Goal: Transaction & Acquisition: Download file/media

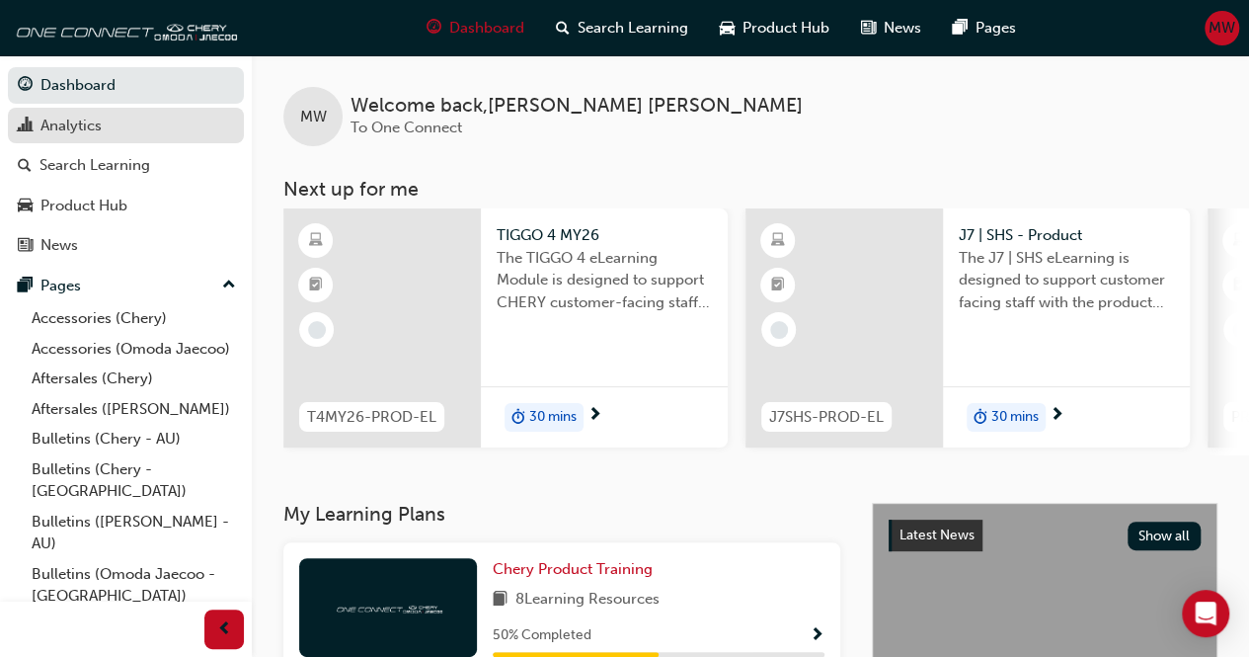
click at [78, 120] on div "Analytics" at bounding box center [70, 126] width 61 height 23
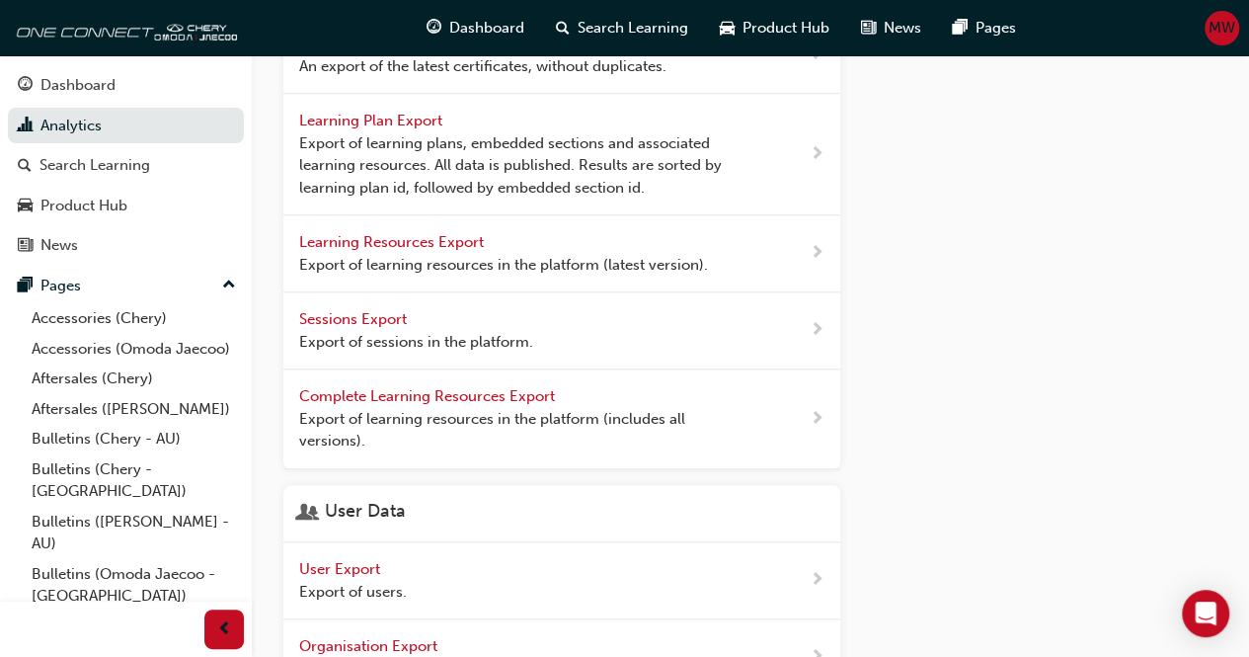
scroll to position [843, 0]
click at [366, 562] on span "User Export" at bounding box center [341, 567] width 85 height 18
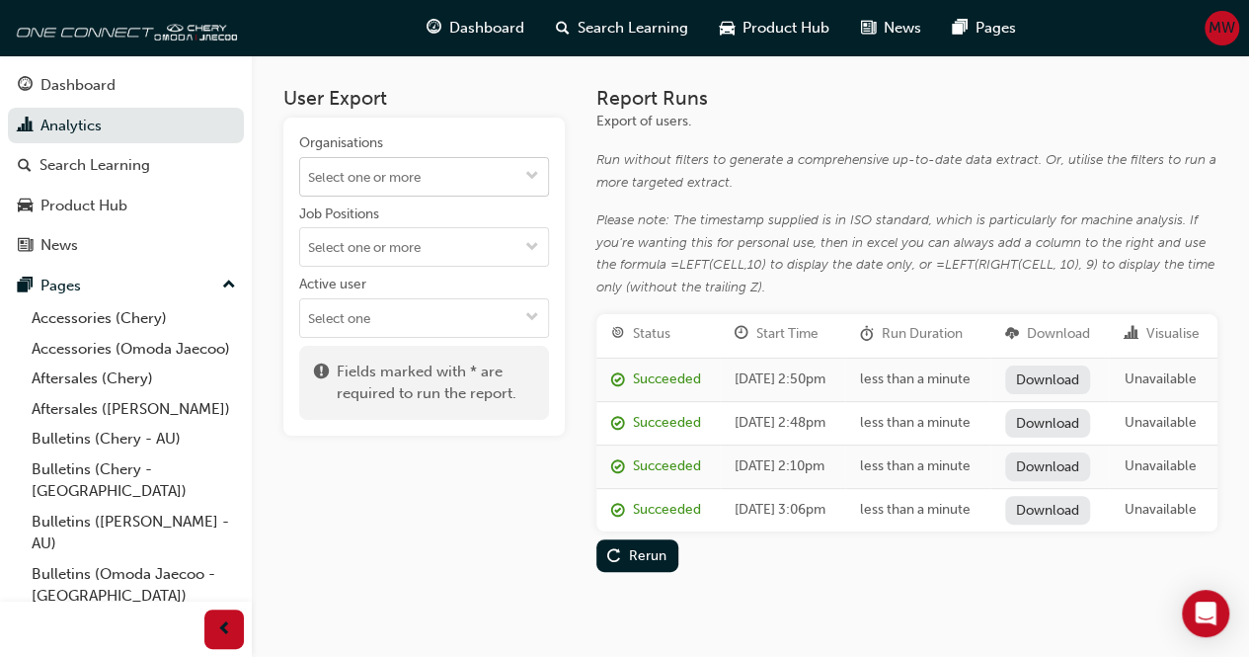
click at [412, 185] on input "Organisations" at bounding box center [424, 177] width 248 height 38
type input "chery c"
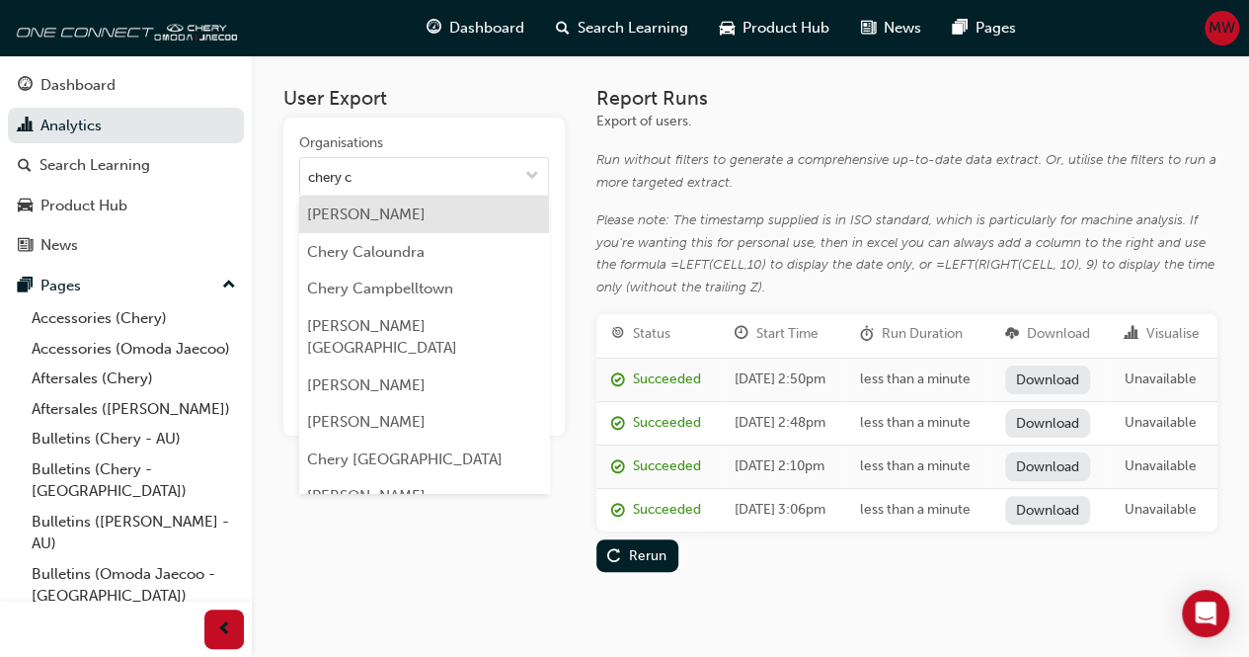
click at [374, 219] on li "[PERSON_NAME]" at bounding box center [424, 216] width 250 height 38
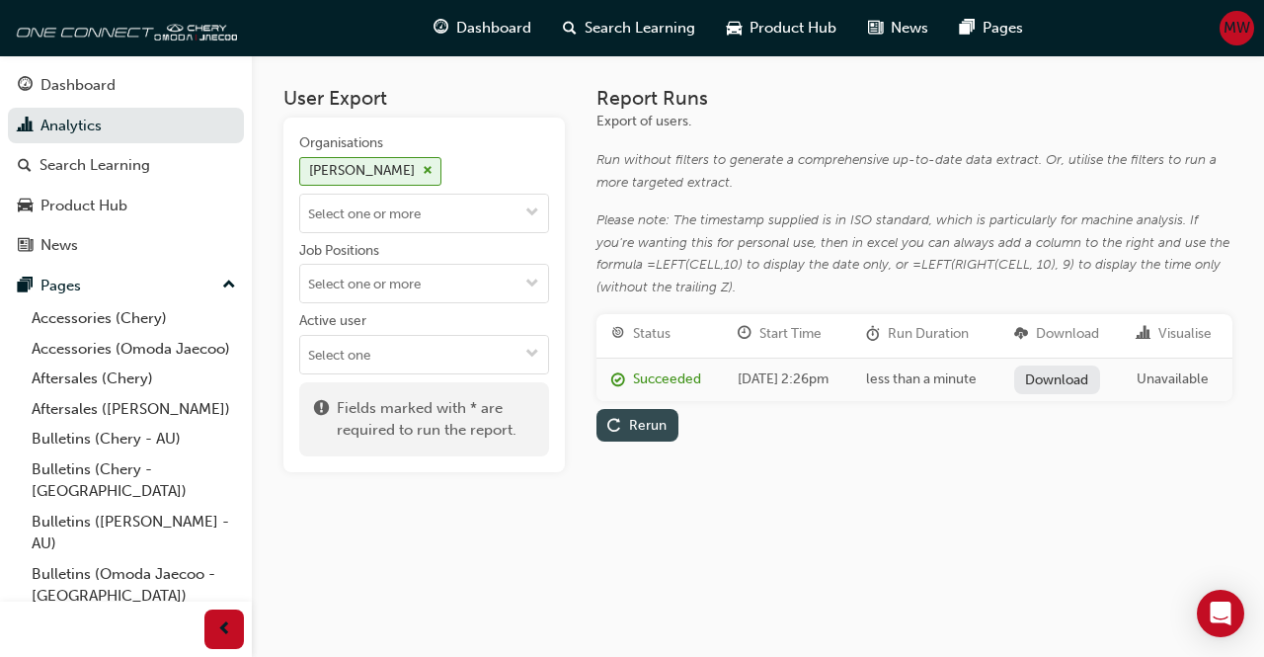
click at [639, 434] on div "Rerun" at bounding box center [648, 425] width 38 height 17
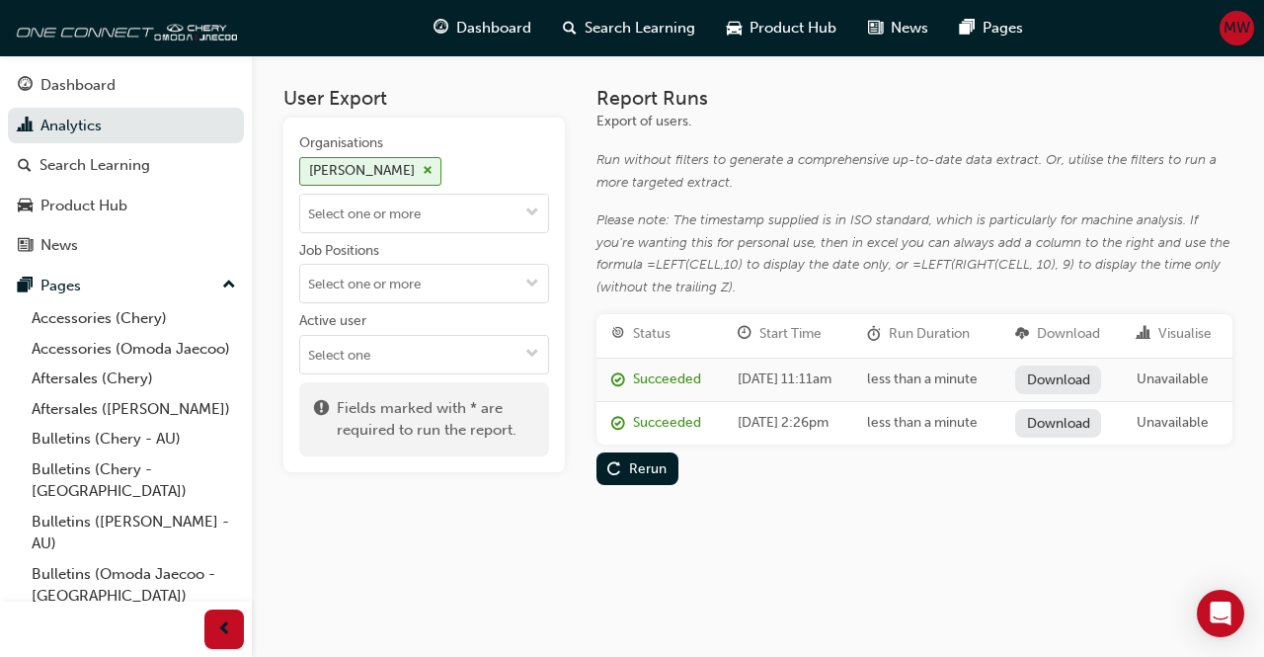
click at [1084, 387] on link "Download" at bounding box center [1058, 379] width 86 height 29
